Goal: Communication & Community: Answer question/provide support

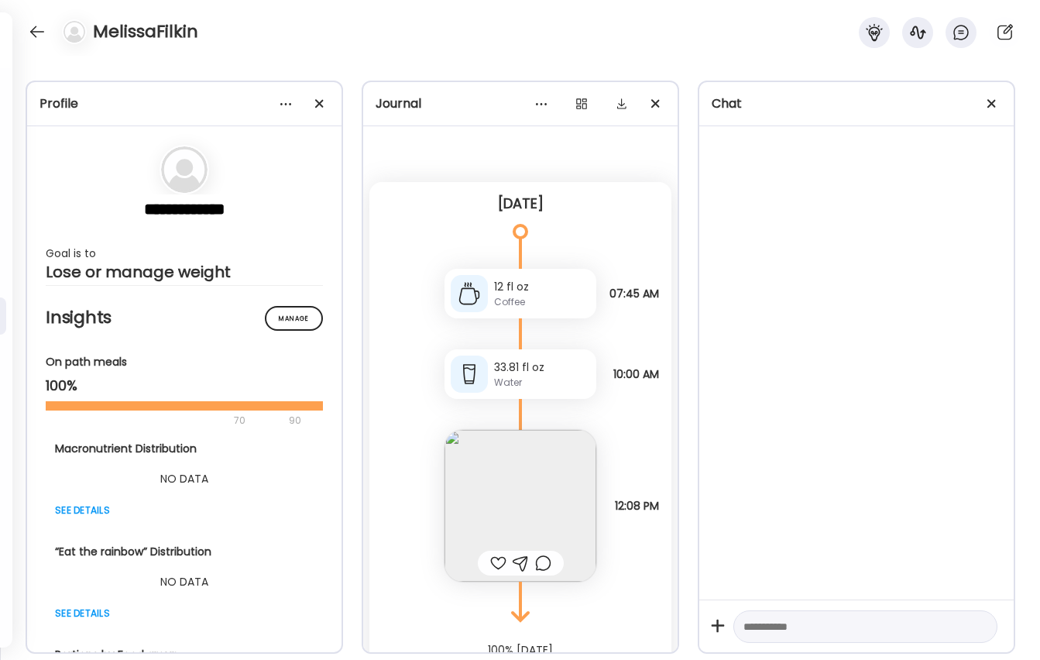
scroll to position [21, 0]
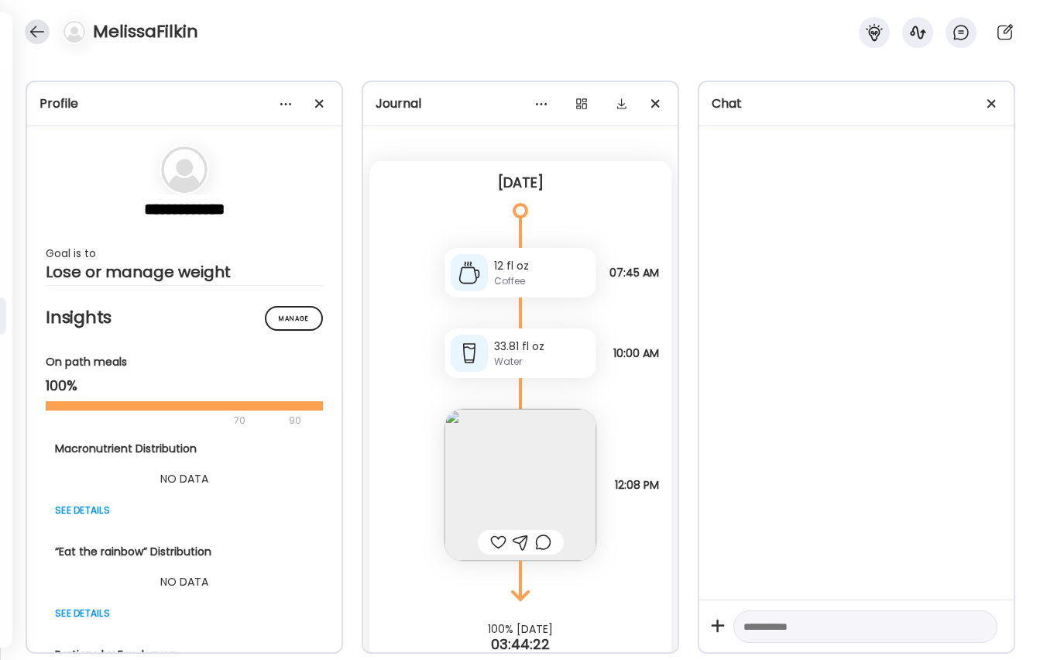
click at [31, 33] on div at bounding box center [37, 31] width 25 height 25
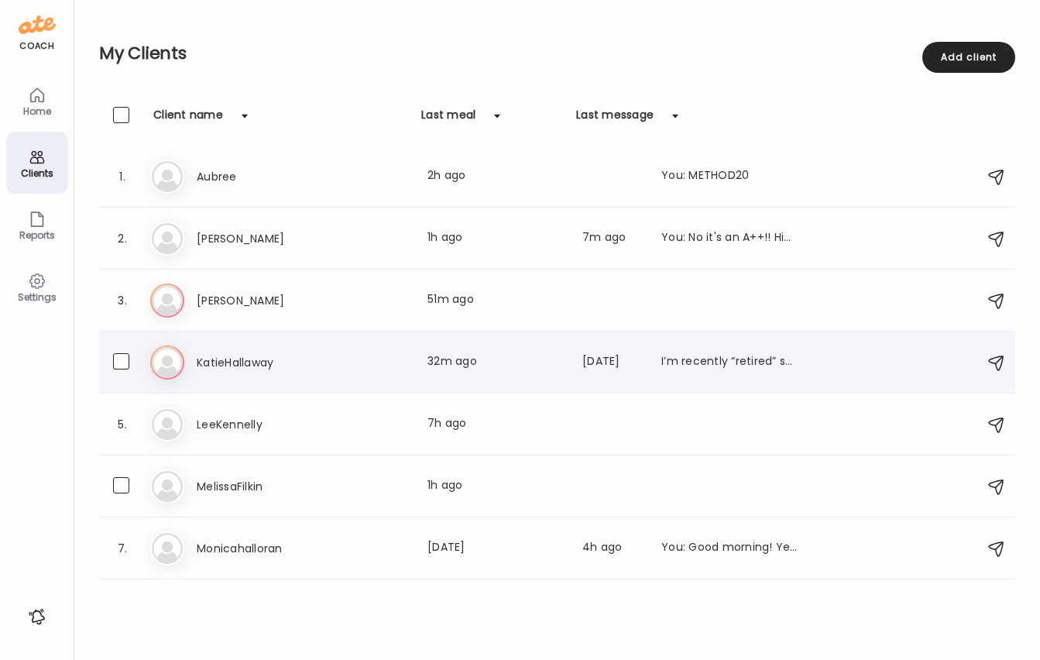
click at [225, 369] on h3 "KatieHallaway" at bounding box center [265, 362] width 136 height 19
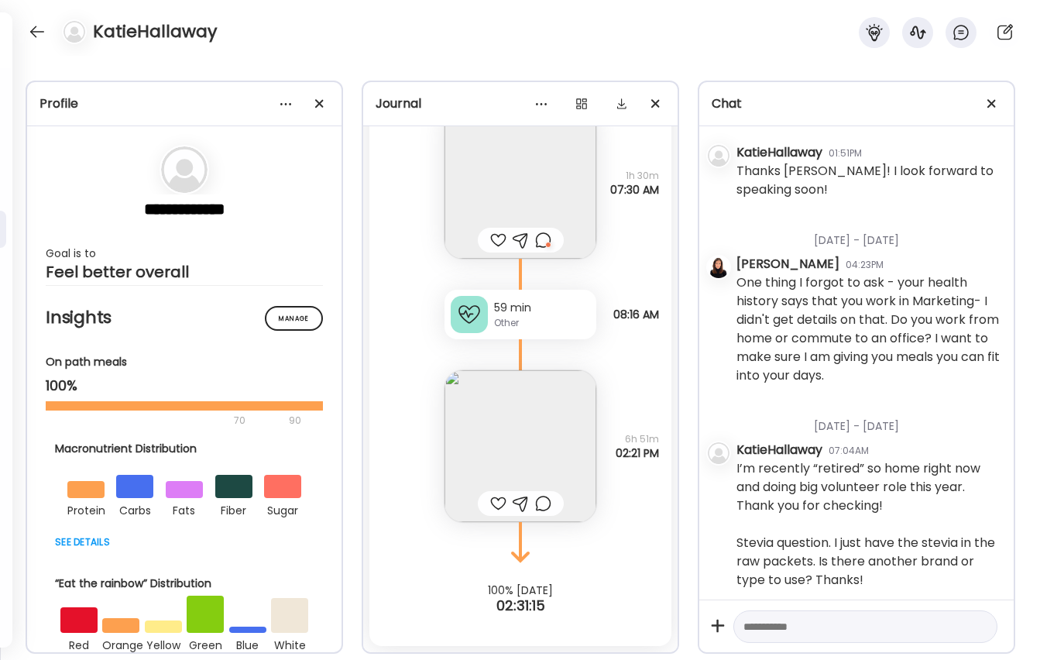
scroll to position [173, 0]
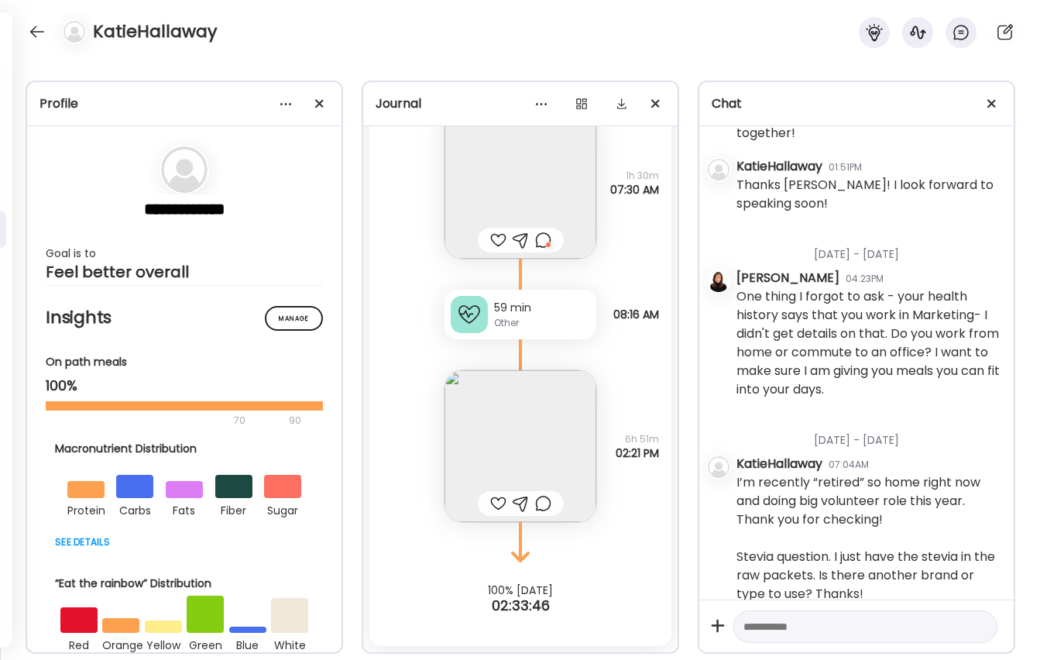
click at [835, 633] on textarea at bounding box center [851, 626] width 216 height 19
click at [874, 606] on textarea "**********" at bounding box center [851, 561] width 216 height 149
type textarea "**********"
click at [978, 627] on div at bounding box center [980, 627] width 22 height 22
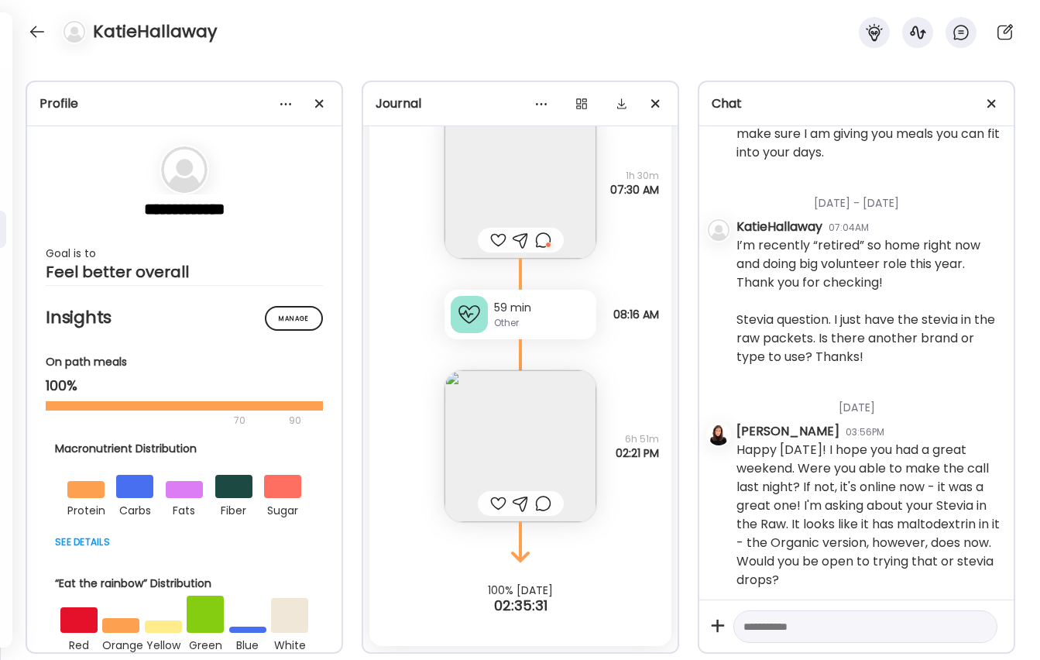
scroll to position [396, 0]
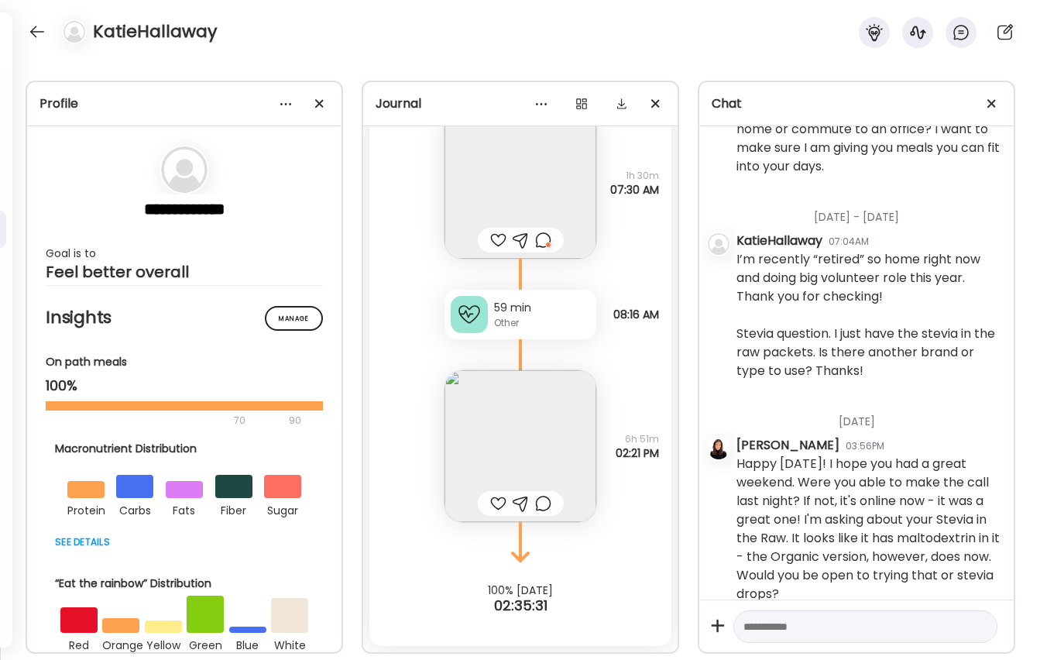
click at [533, 191] on img at bounding box center [520, 183] width 152 height 152
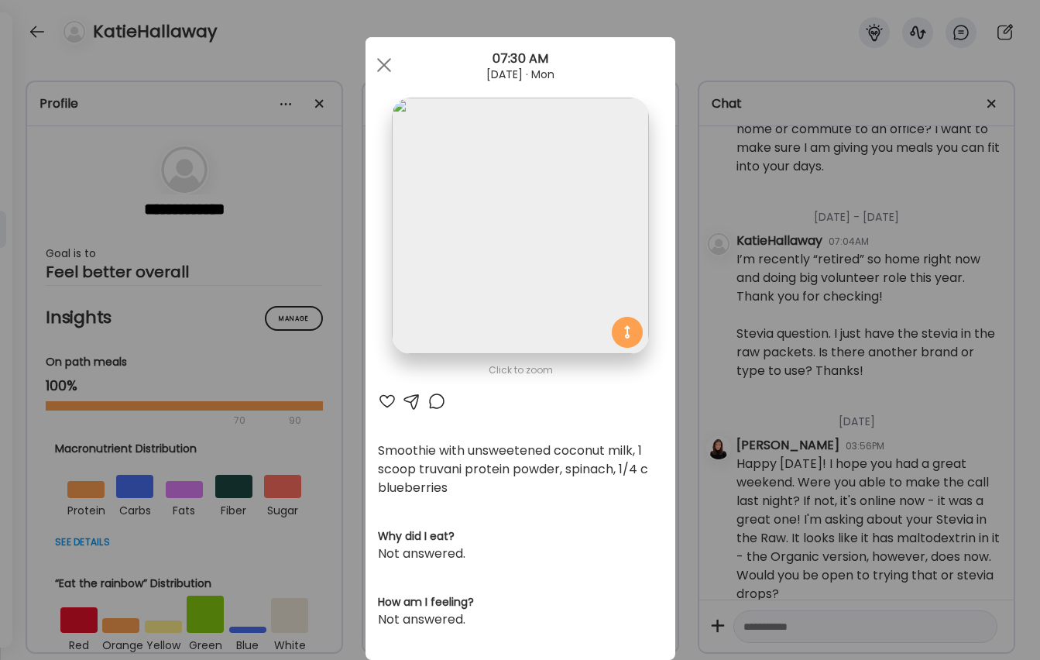
scroll to position [5, 0]
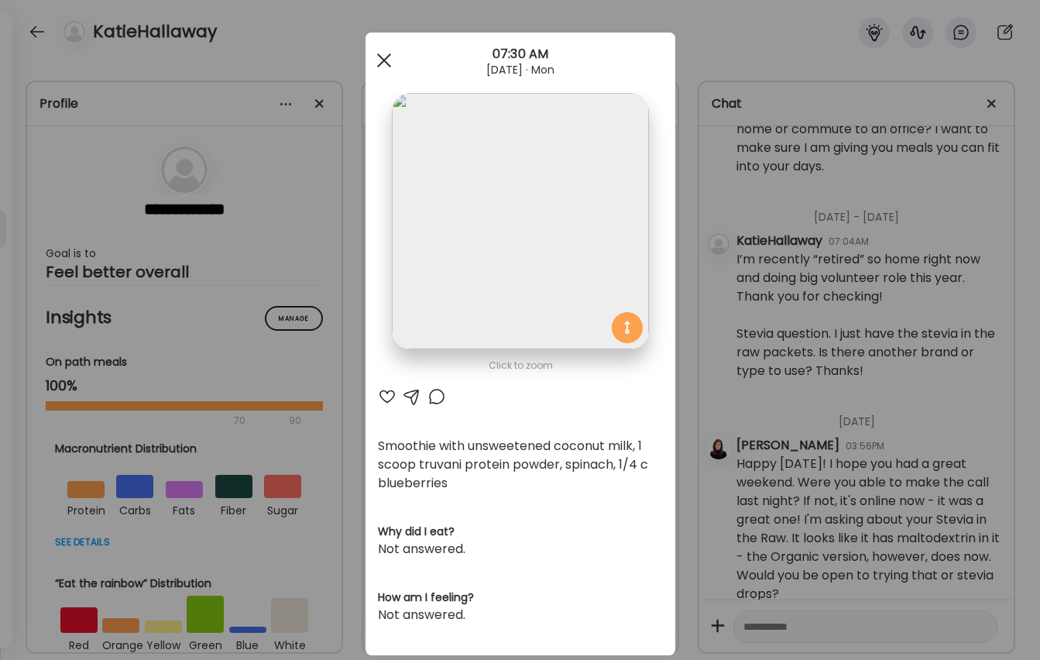
click at [383, 60] on div at bounding box center [384, 60] width 31 height 31
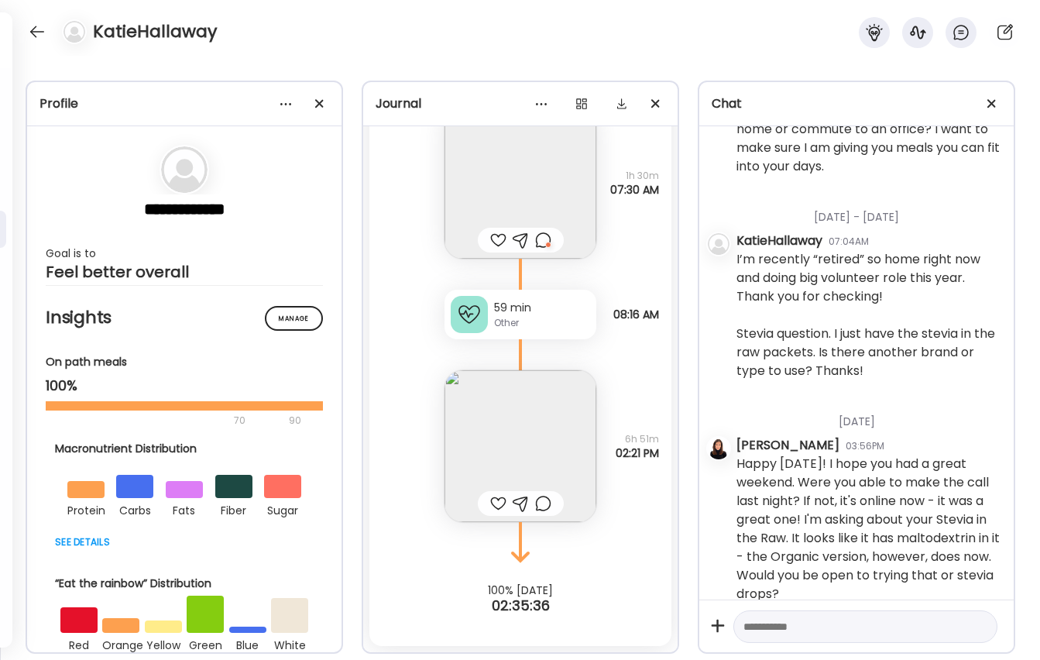
scroll to position [8067, 0]
click at [520, 456] on img at bounding box center [520, 448] width 152 height 152
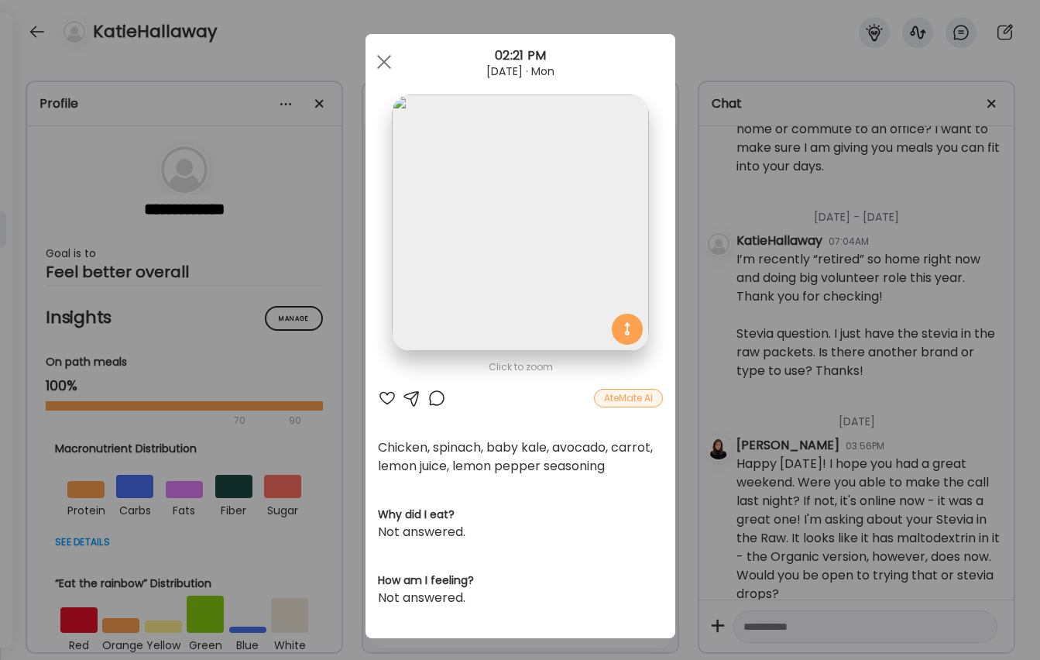
click at [385, 398] on div at bounding box center [387, 398] width 19 height 19
click at [441, 399] on div at bounding box center [436, 398] width 19 height 19
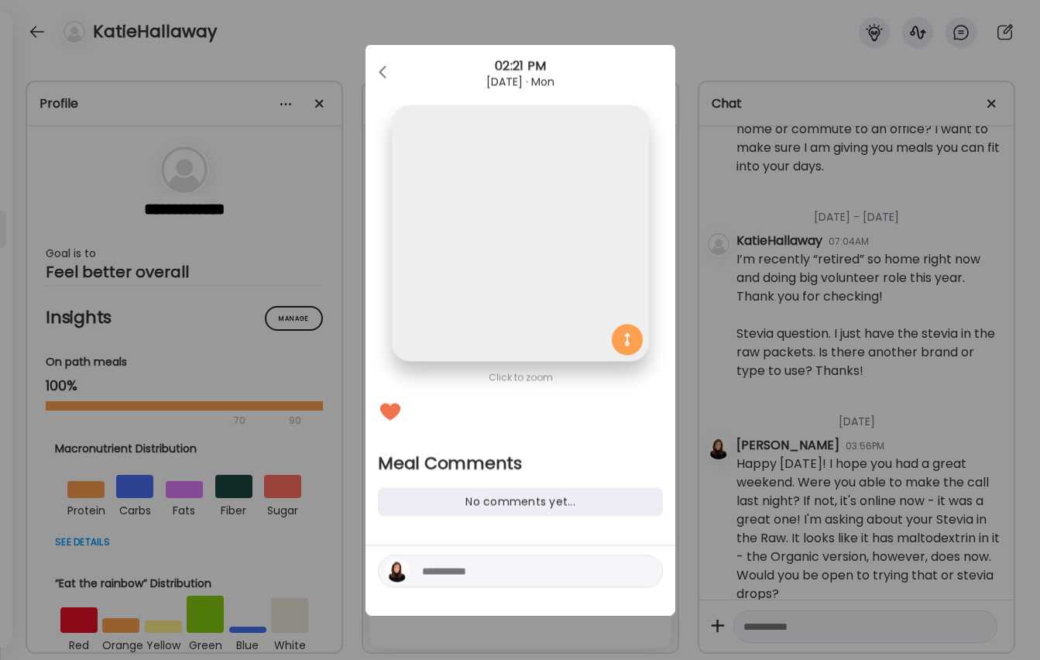
scroll to position [0, 0]
click at [470, 577] on textarea at bounding box center [526, 571] width 209 height 19
drag, startPoint x: 452, startPoint y: 70, endPoint x: 527, endPoint y: 73, distance: 74.4
click at [527, 73] on div "02:21 PM" at bounding box center [520, 66] width 310 height 19
drag, startPoint x: 462, startPoint y: 63, endPoint x: 428, endPoint y: 61, distance: 34.1
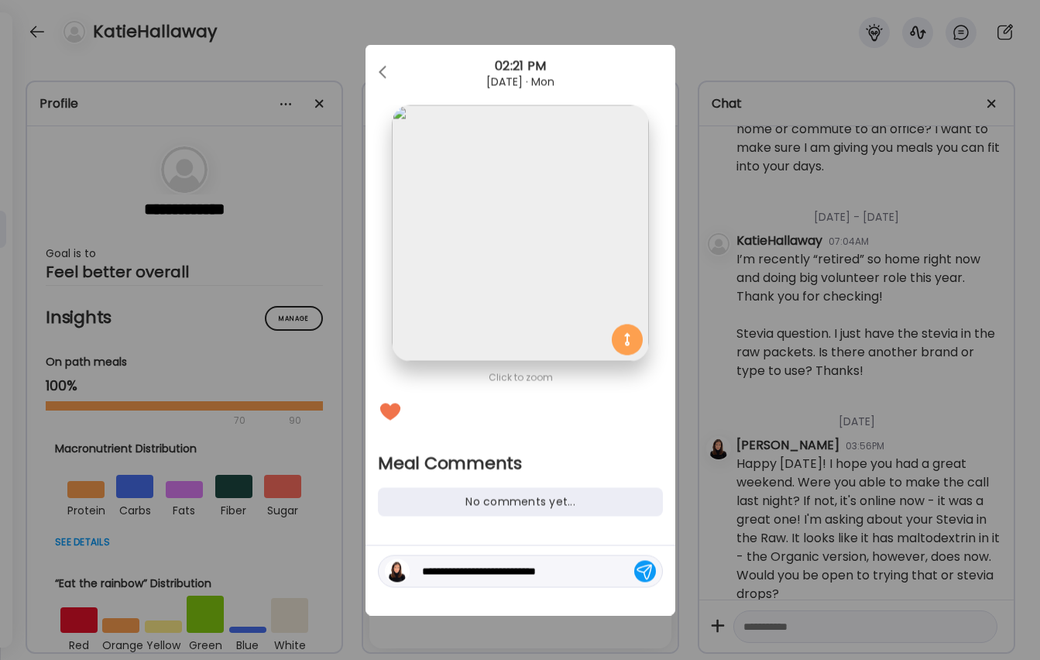
click at [428, 61] on div "02:21 PM" at bounding box center [520, 66] width 310 height 19
click at [410, 57] on div "Ate Coach Dashboard 02:21 PM [DATE] · Mon" at bounding box center [520, 73] width 310 height 56
click at [588, 575] on textarea "**********" at bounding box center [526, 571] width 209 height 19
click at [386, 69] on div at bounding box center [384, 72] width 31 height 31
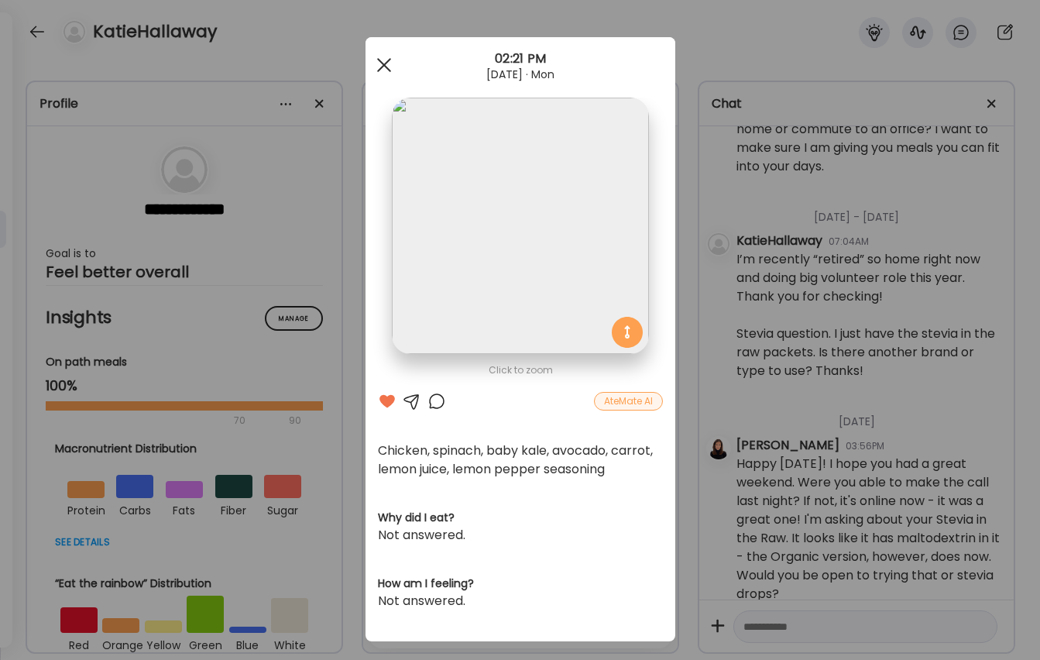
click at [379, 65] on div at bounding box center [384, 65] width 31 height 31
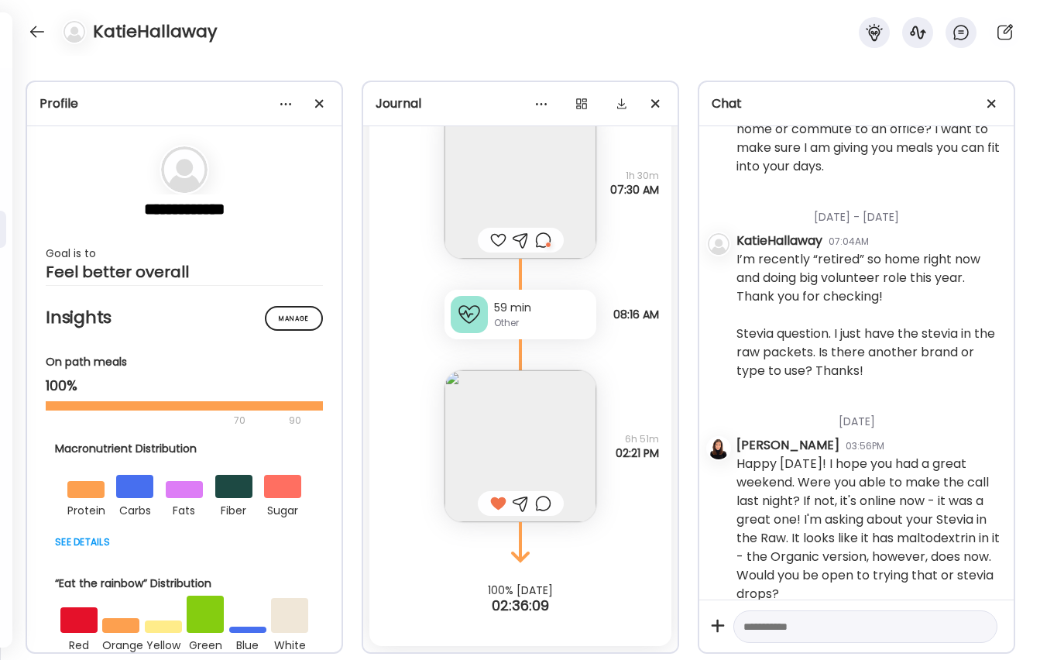
scroll to position [8069, 0]
click at [540, 503] on div at bounding box center [543, 503] width 16 height 19
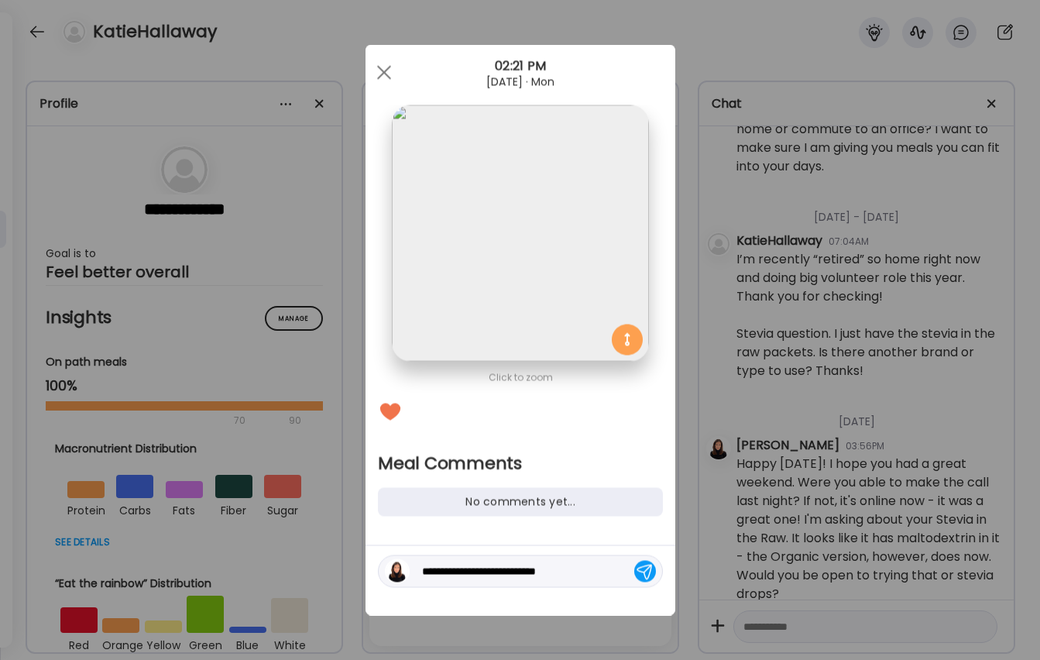
click at [568, 575] on textarea "**********" at bounding box center [526, 571] width 209 height 19
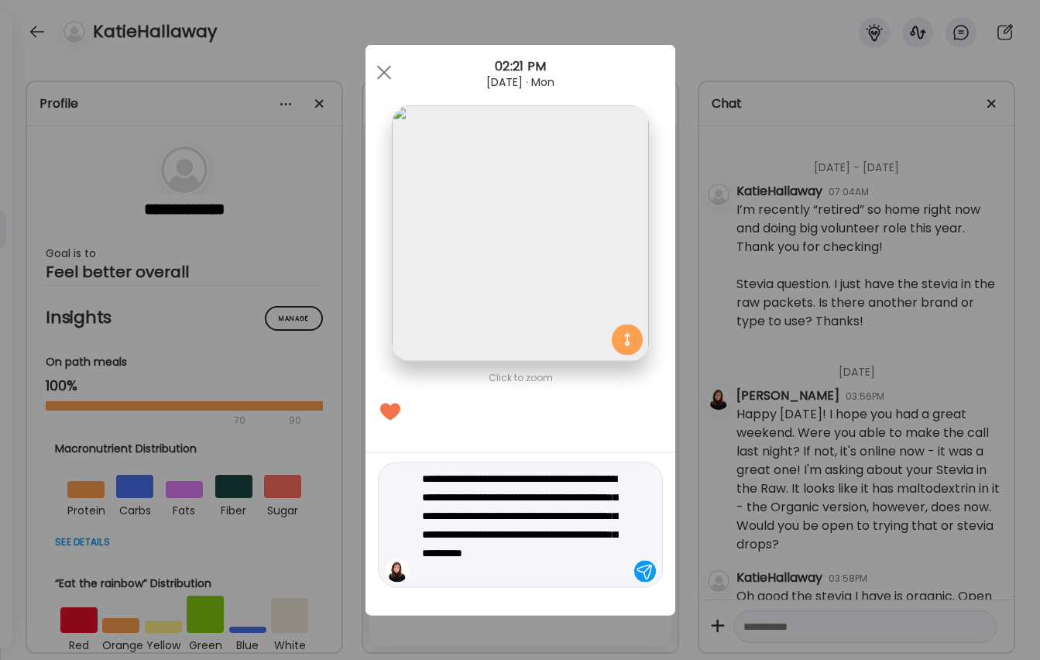
scroll to position [504, 0]
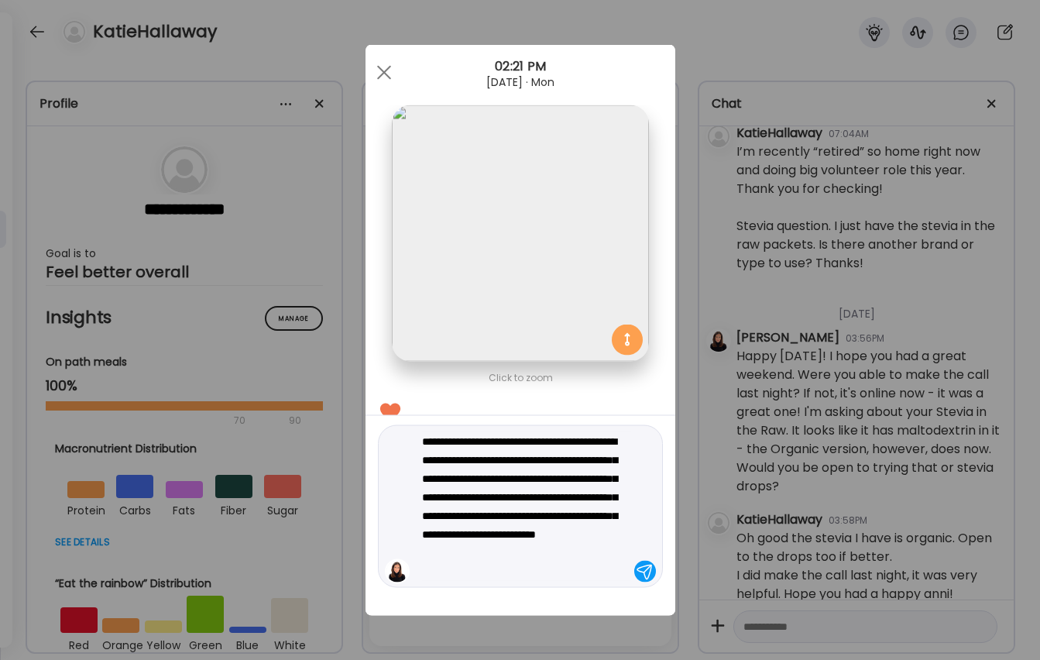
type textarea "**********"
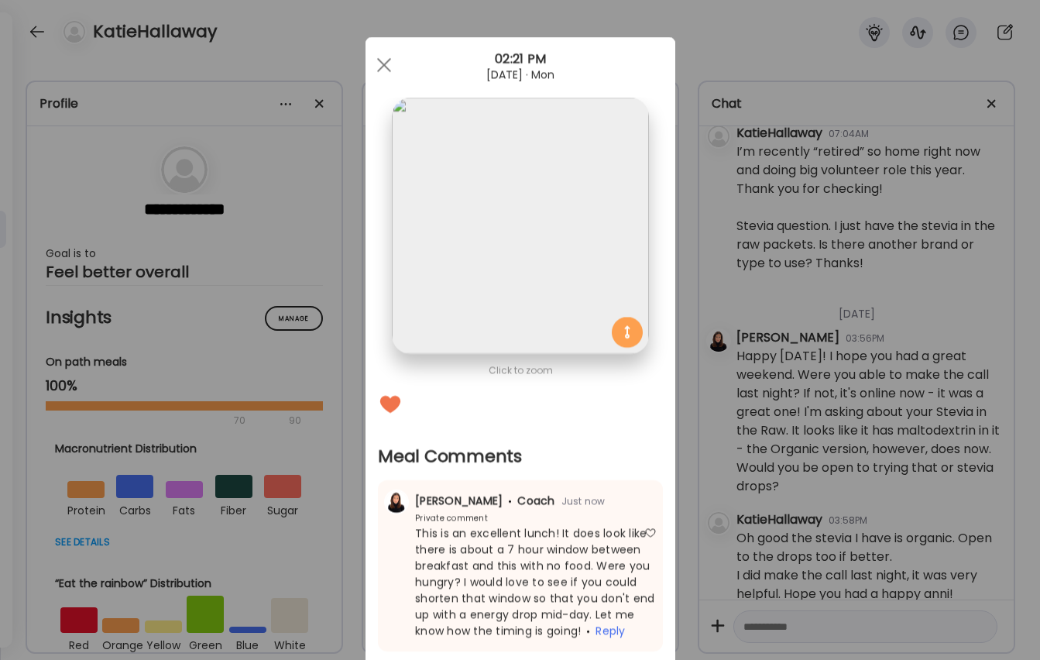
click at [780, 628] on div "Ate Coach Dashboard Wahoo! It’s official Take a moment to set up your Coach Pro…" at bounding box center [520, 330] width 1040 height 660
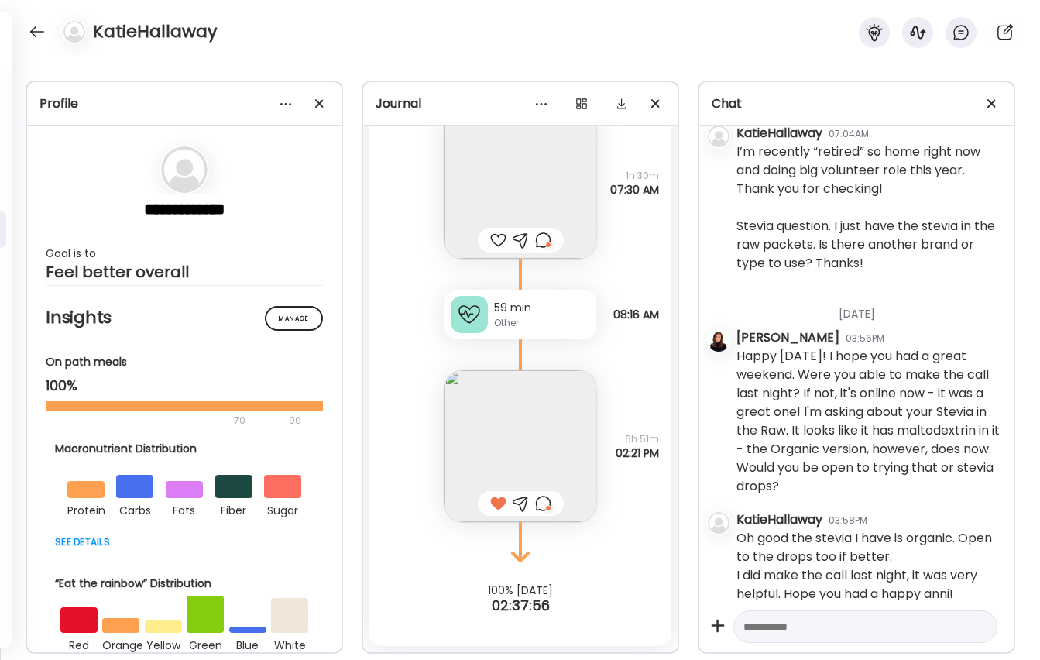
click at [779, 625] on textarea at bounding box center [851, 626] width 216 height 19
type textarea "**********"
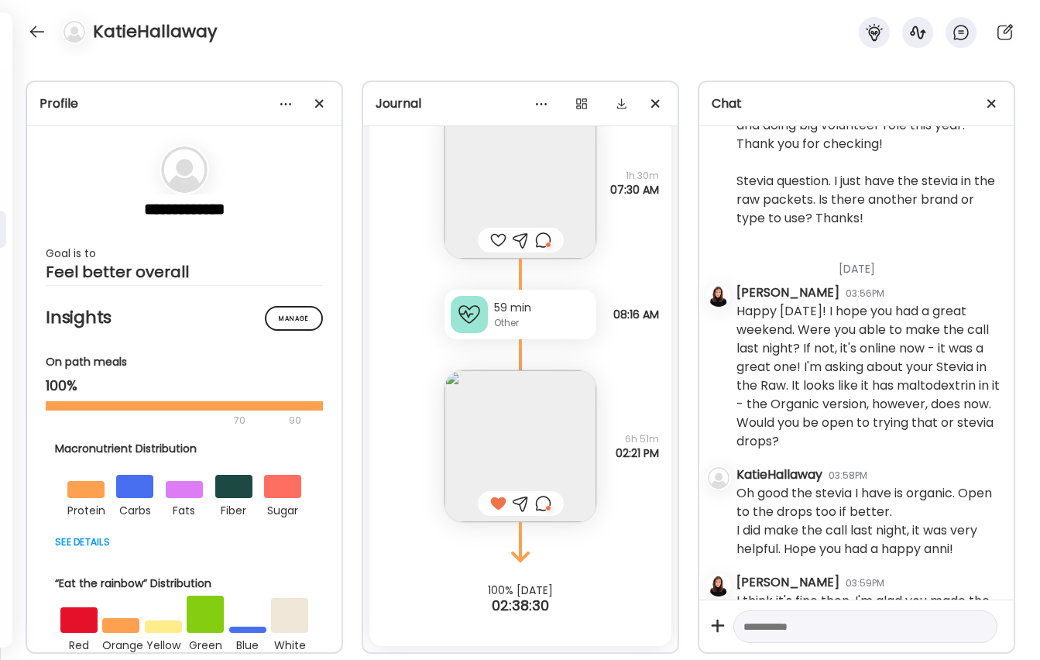
scroll to position [593, 0]
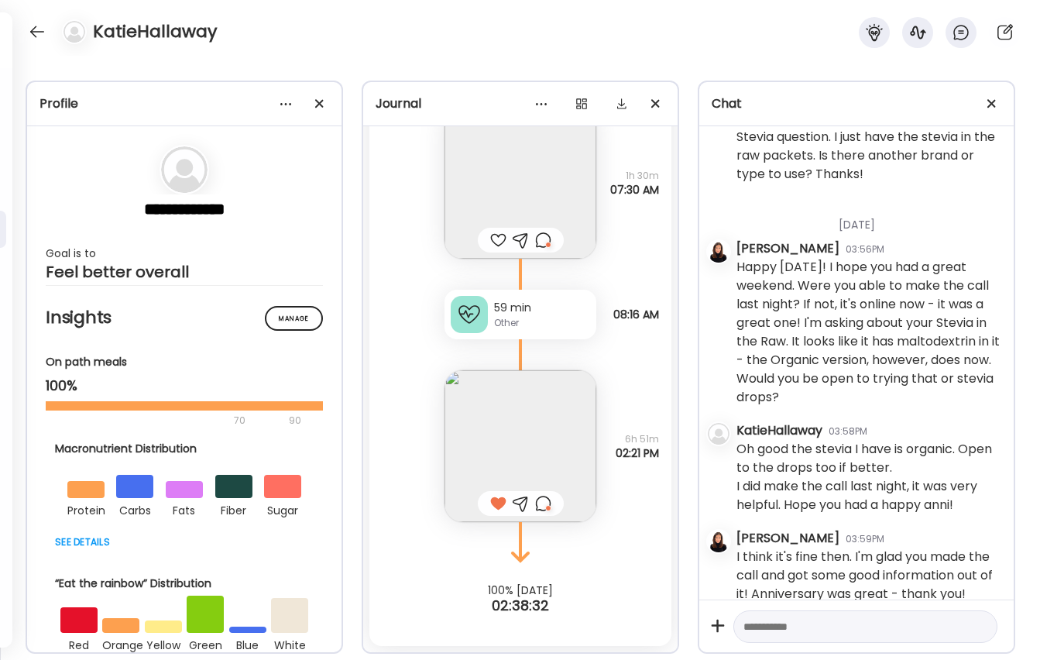
click at [41, 29] on div at bounding box center [37, 31] width 25 height 25
